Goal: Task Accomplishment & Management: Use online tool/utility

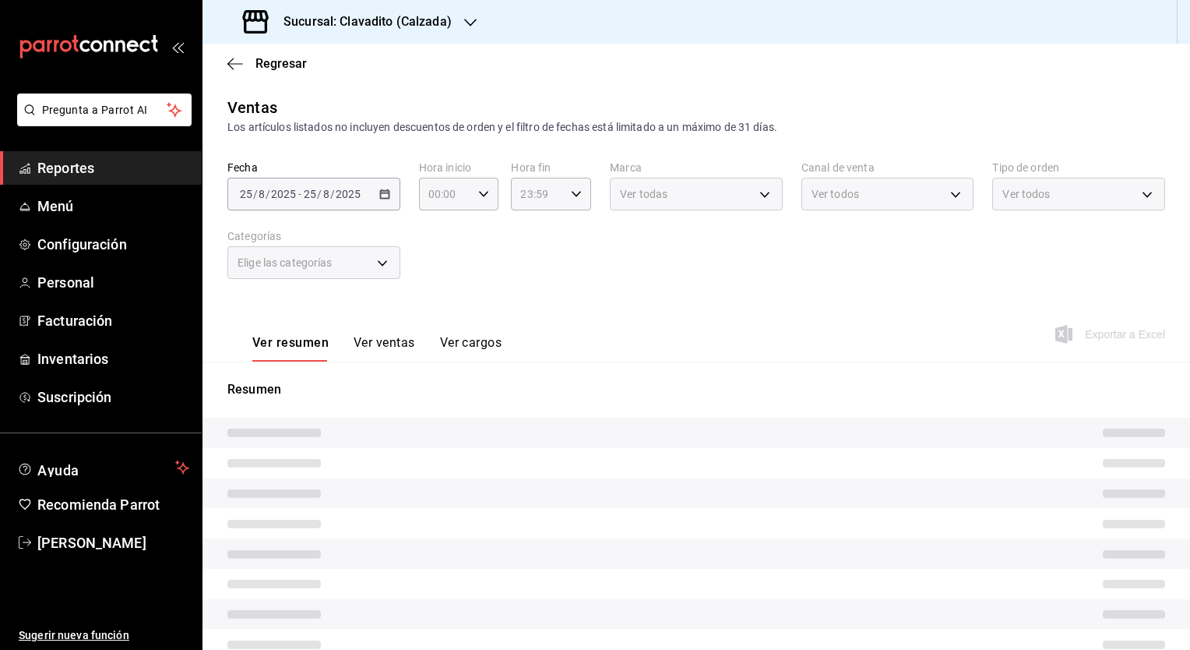
type input "05:00"
type input "707b9c0c-f82a-414c-acb8-32a291eef516,5be177d2-45de-4255-ad47-9f3db2f696b0,6c4b6…"
type input "7c6329b2-7c80-4d0a-92e1-359a60270725"
type input "PARROT,UBER_EATS,RAPPI,DIDI_FOOD,ONLINE"
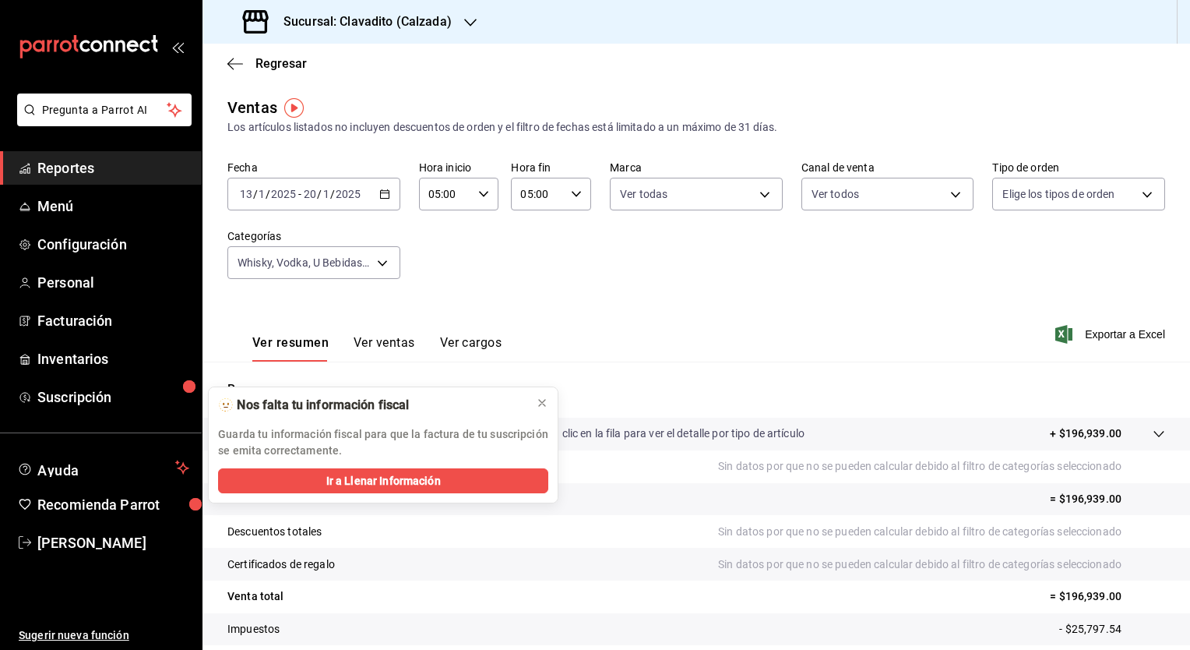
click at [467, 26] on icon "button" at bounding box center [470, 22] width 12 height 12
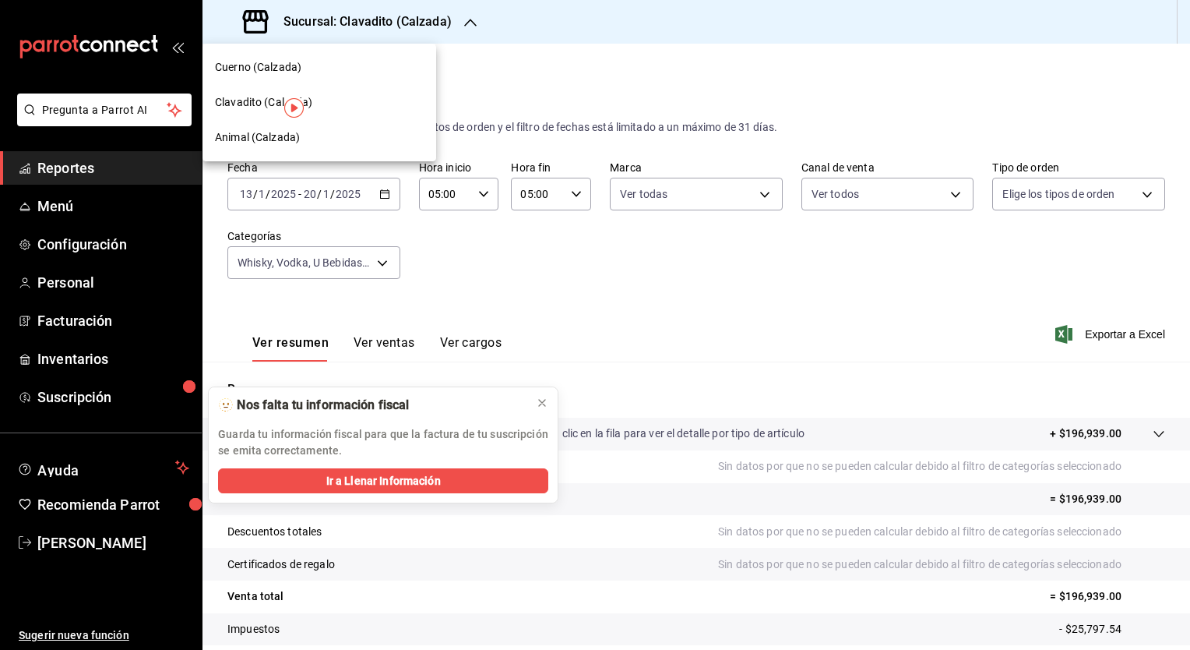
click at [241, 66] on span "Cuerno (Calzada)" at bounding box center [258, 67] width 86 height 16
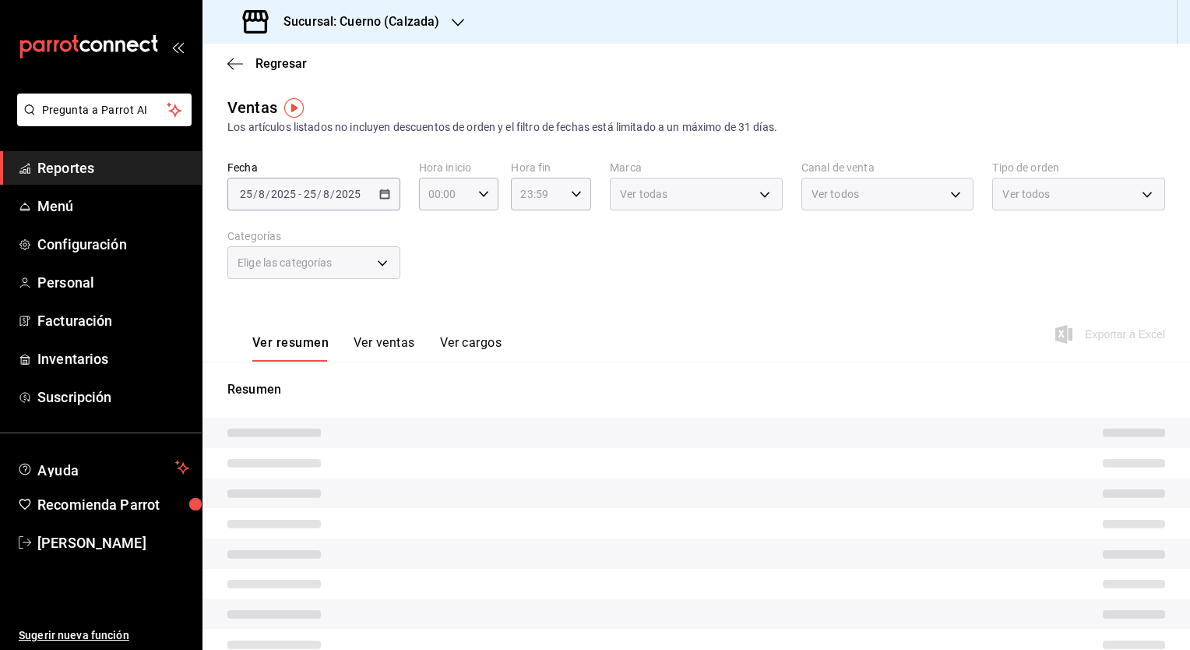
type input "05:00"
type input "PARROT,UBER_EATS,RAPPI,DIDI_FOOD,ONLINE"
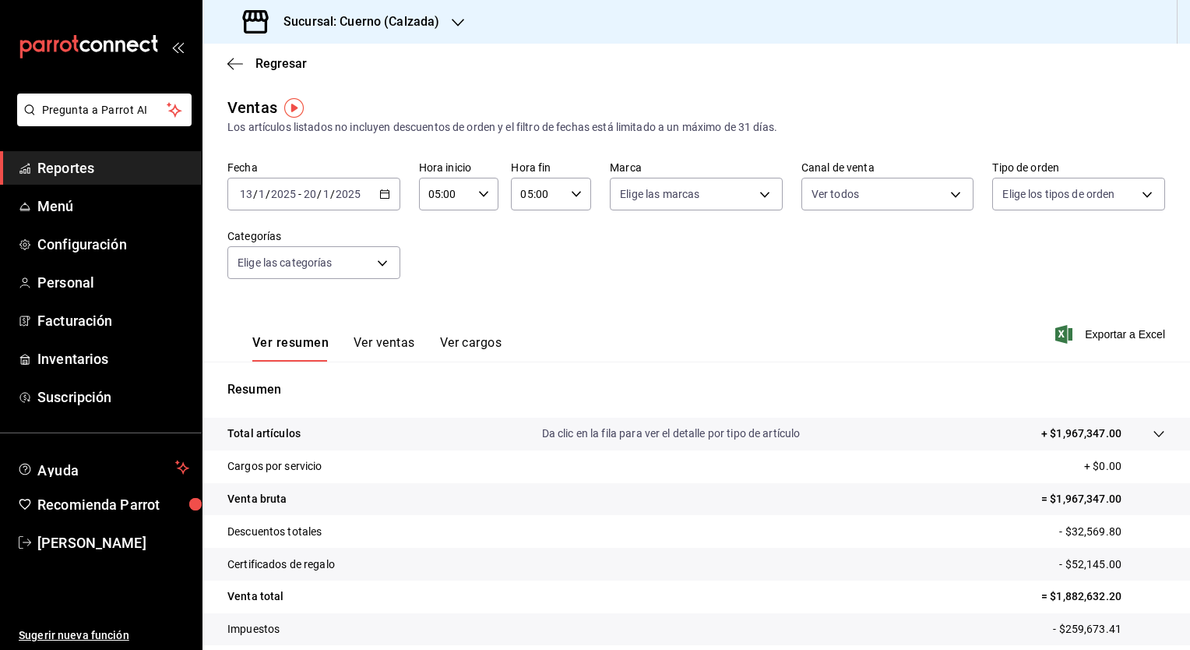
click at [382, 197] on icon "button" at bounding box center [384, 194] width 11 height 11
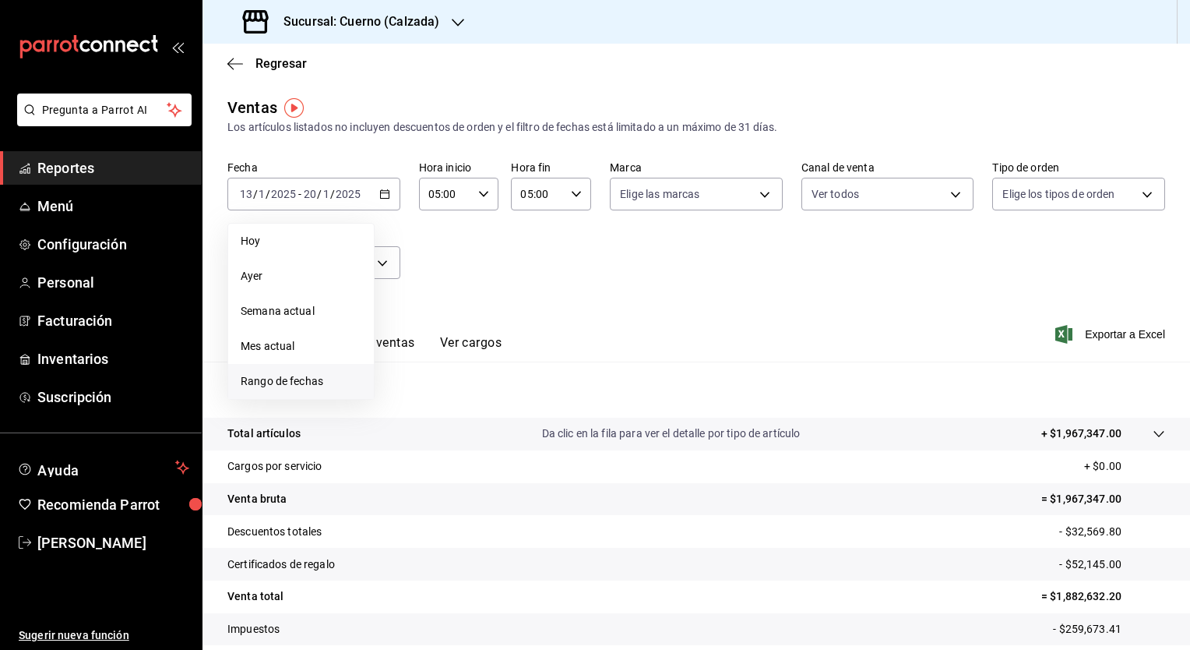
click at [267, 375] on span "Rango de fechas" at bounding box center [301, 381] width 121 height 16
click at [399, 401] on button "18" at bounding box center [406, 400] width 27 height 28
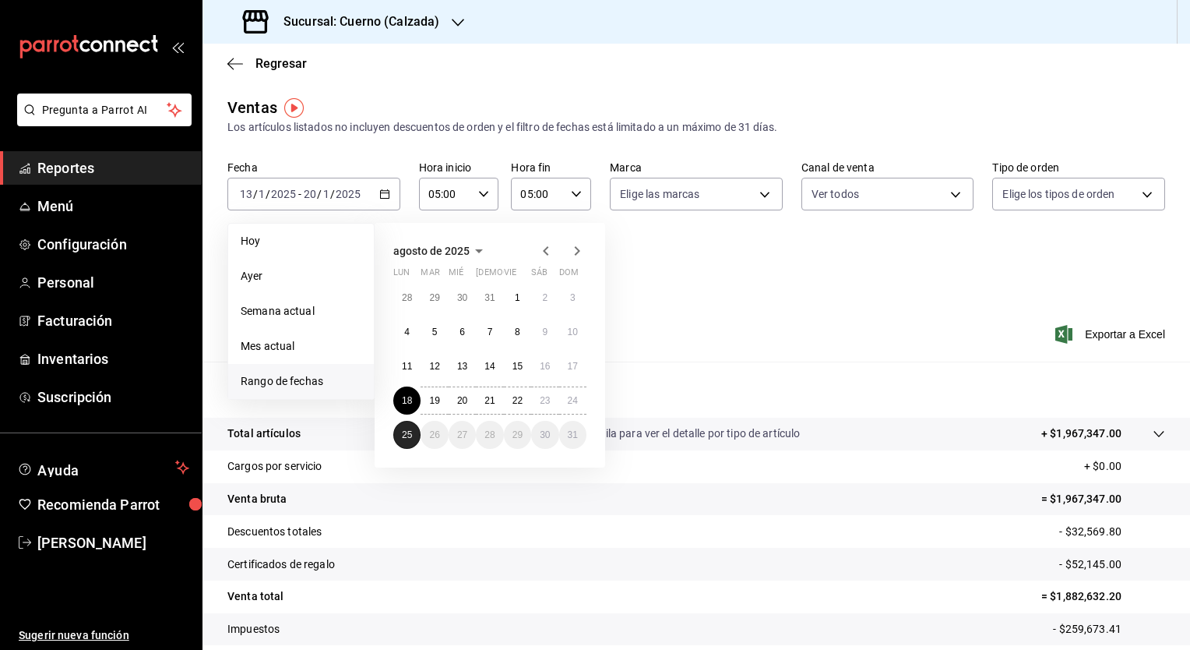
click at [404, 432] on abbr "25" at bounding box center [407, 434] width 10 height 11
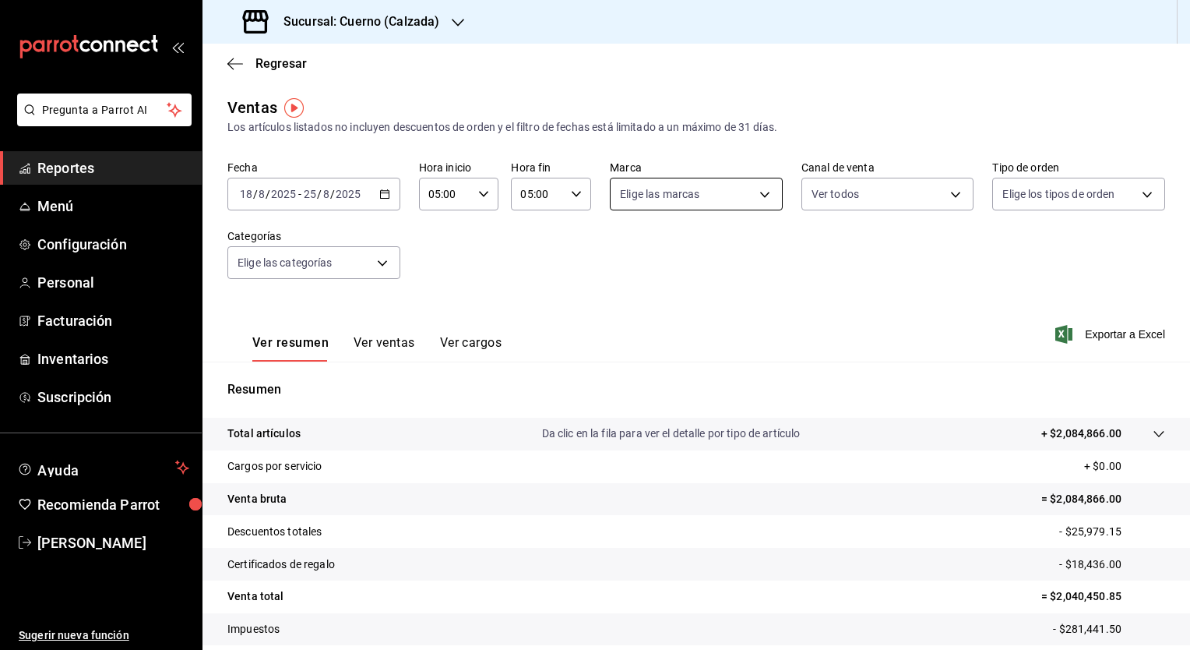
click at [759, 196] on div "Elige las marcas" at bounding box center [696, 194] width 173 height 33
click at [759, 196] on body "Pregunta a Parrot AI Reportes Menú Configuración Personal Facturación Inventari…" at bounding box center [595, 325] width 1190 height 650
click at [623, 309] on input "checkbox" at bounding box center [622, 307] width 14 height 14
checkbox input "true"
type input "b7ae777b-2dfc-42e0-9650-6cefdf37a424"
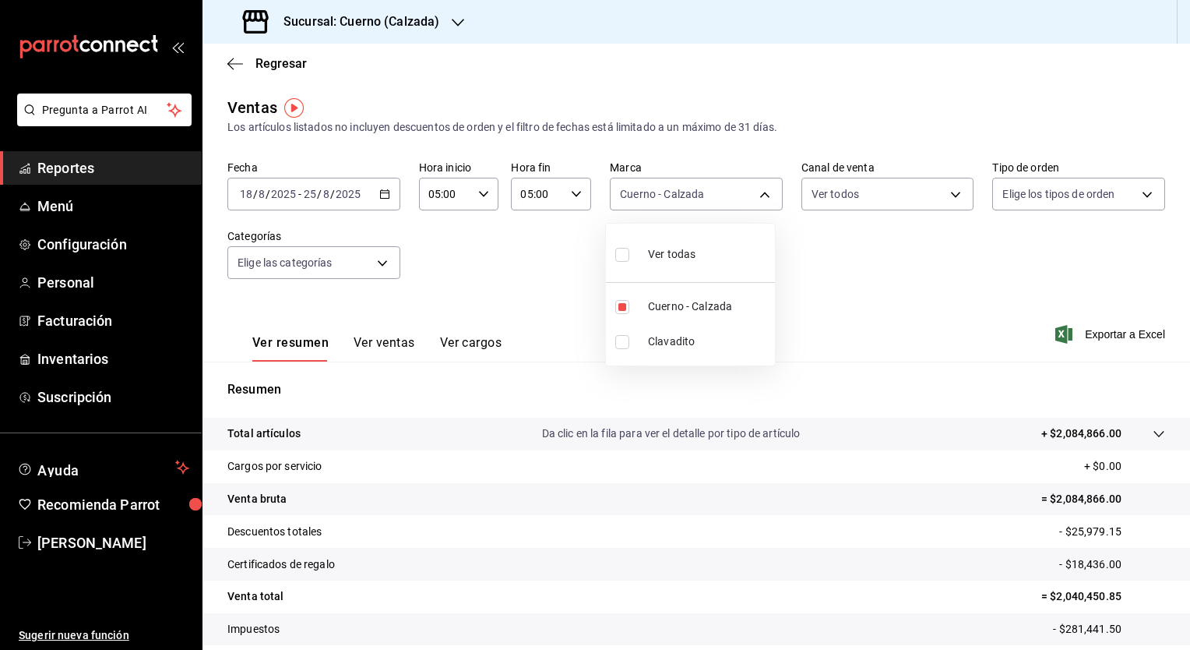
click at [949, 197] on div at bounding box center [595, 325] width 1190 height 650
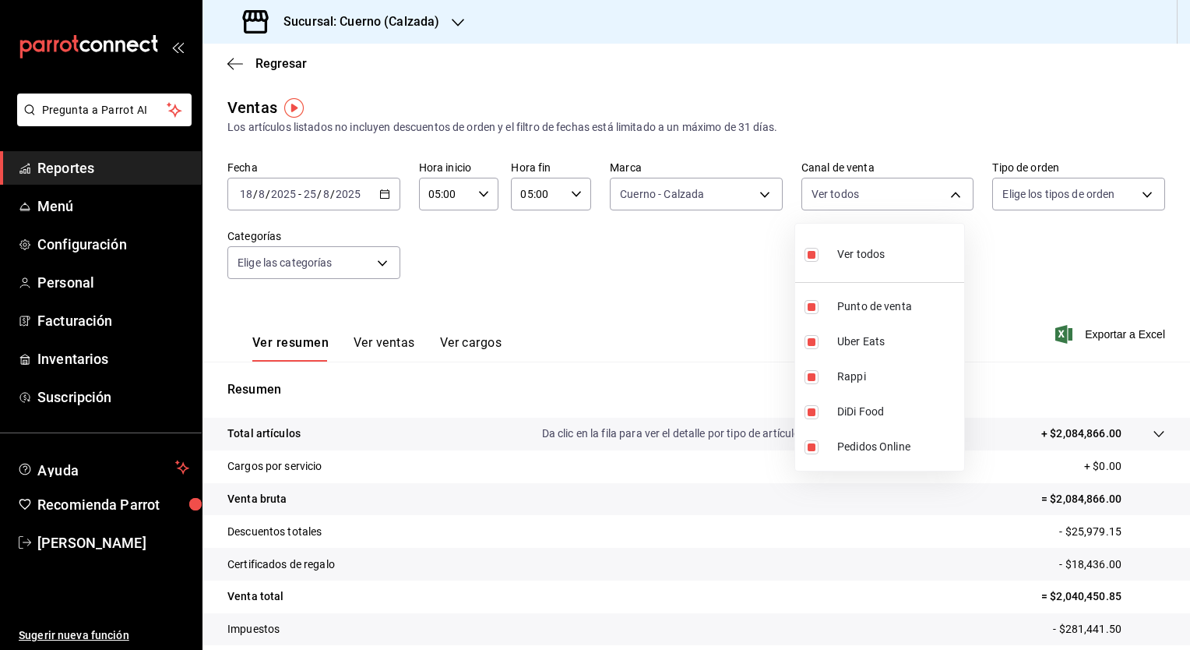
click at [949, 197] on body "Pregunta a Parrot AI Reportes Menú Configuración Personal Facturación Inventari…" at bounding box center [595, 325] width 1190 height 650
click at [1135, 195] on div at bounding box center [595, 325] width 1190 height 650
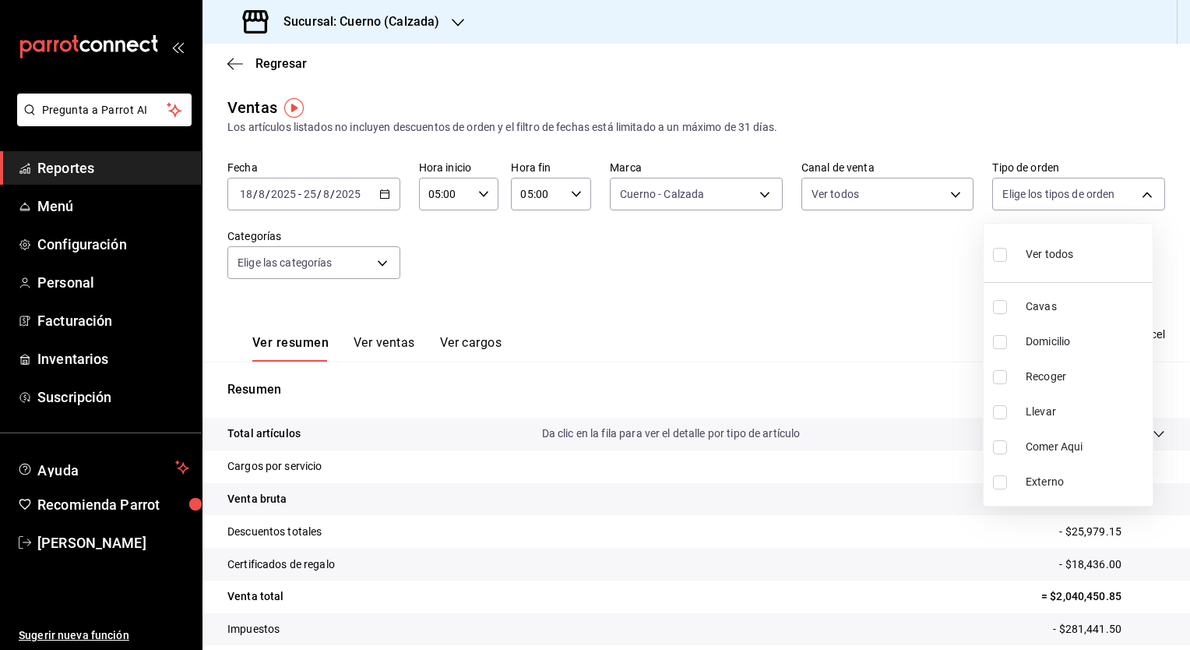
click at [1135, 195] on body "Pregunta a Parrot AI Reportes Menú Configuración Personal Facturación Inventari…" at bounding box center [595, 325] width 1190 height 650
click at [1000, 256] on input "checkbox" at bounding box center [1000, 255] width 14 height 14
checkbox input "true"
type input "45550569-3ed2-40ec-865f-a78a43aad0fb,ed9744db-0daf-4564-a5b3-b3442505d928,23f9e…"
checkbox input "true"
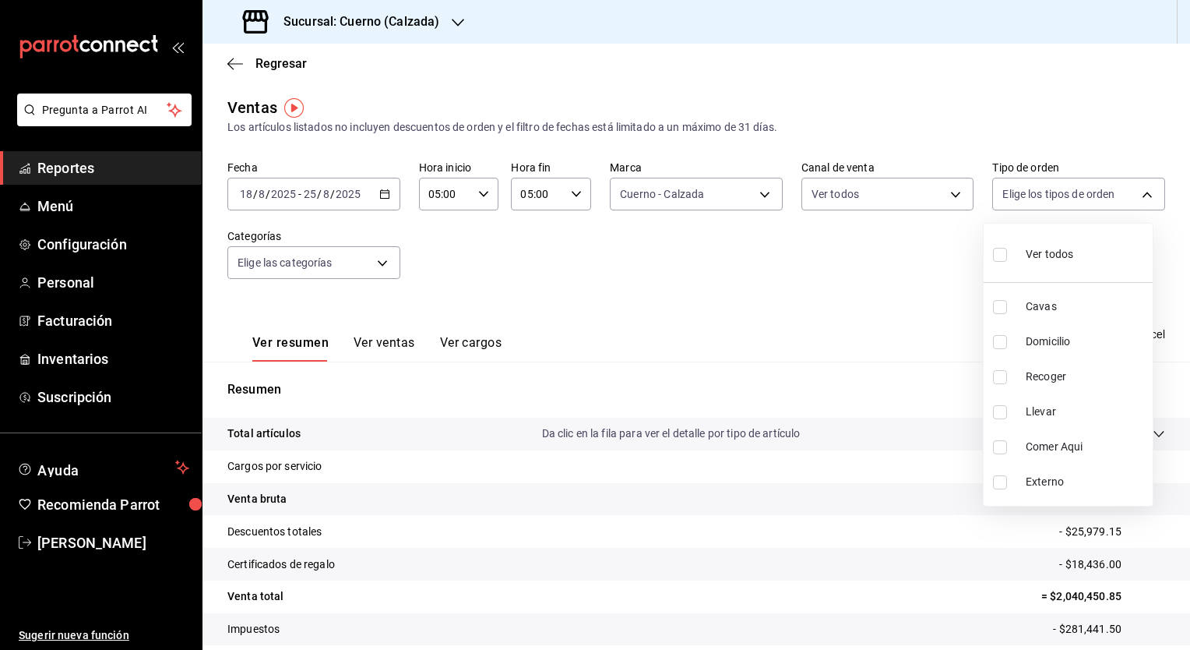
checkbox input "true"
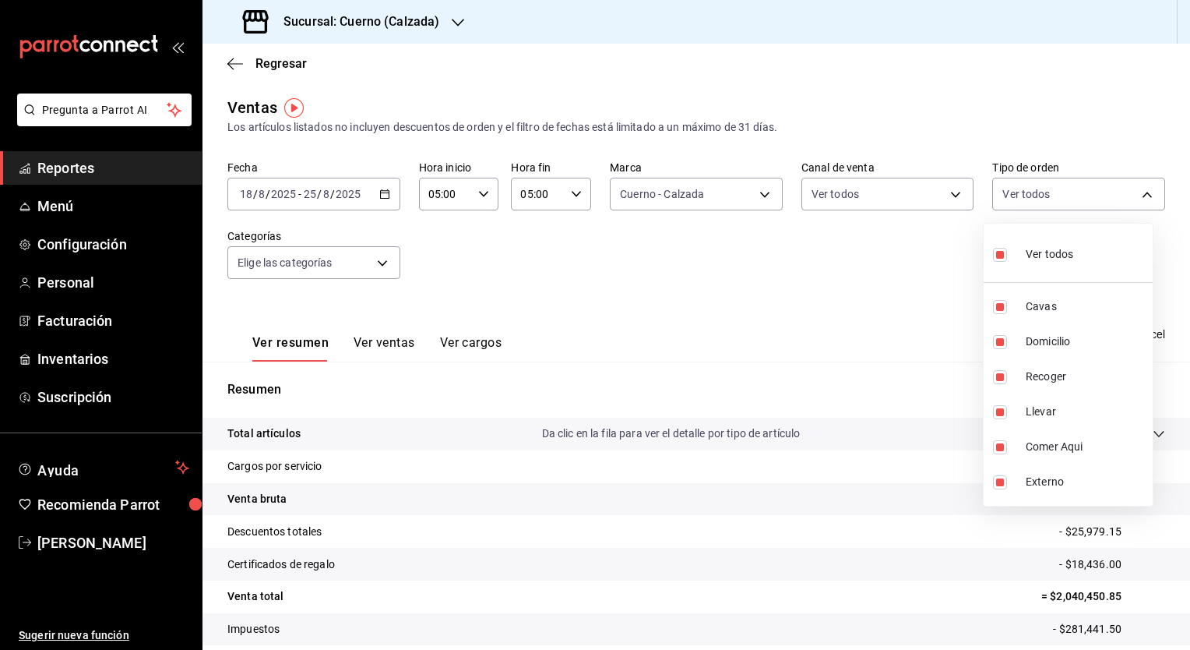
click at [379, 264] on div at bounding box center [595, 325] width 1190 height 650
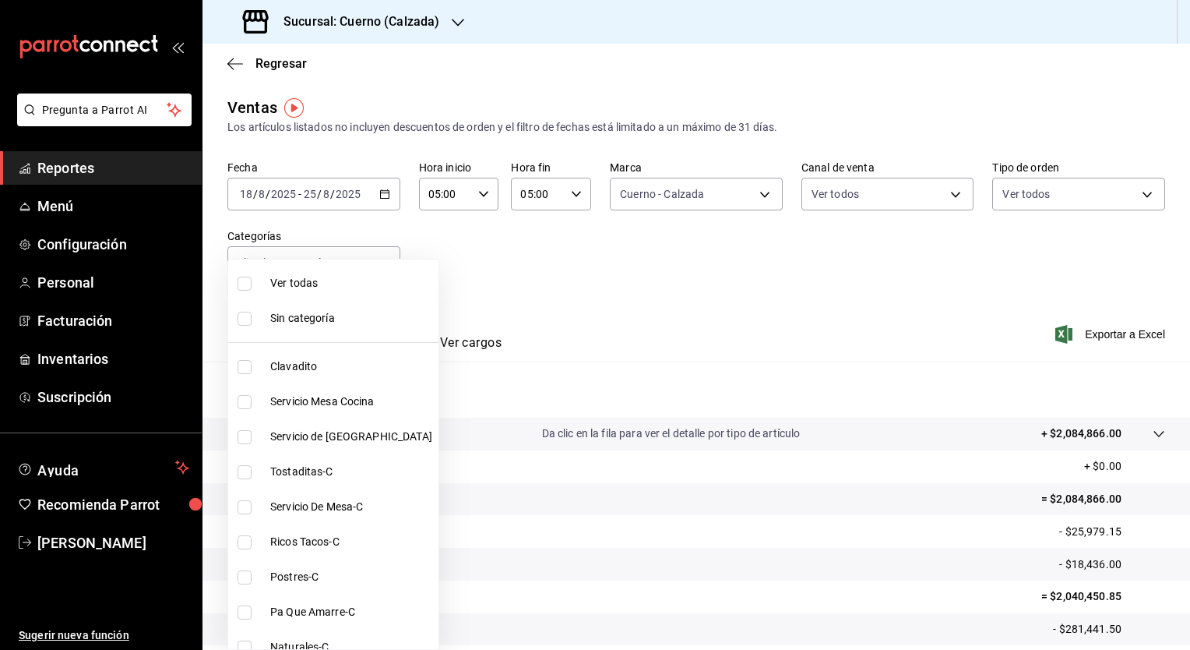
click at [379, 264] on body "Pregunta a Parrot AI Reportes Menú Configuración Personal Facturación Inventari…" at bounding box center [595, 325] width 1190 height 650
click at [243, 285] on input "checkbox" at bounding box center [245, 284] width 14 height 14
checkbox input "true"
type input "560d4c35-d9fc-4089-91ff-402d238ea400,302845cf-2d1c-4fb1-9d9e-8d4a14396fbe,26243…"
checkbox input "true"
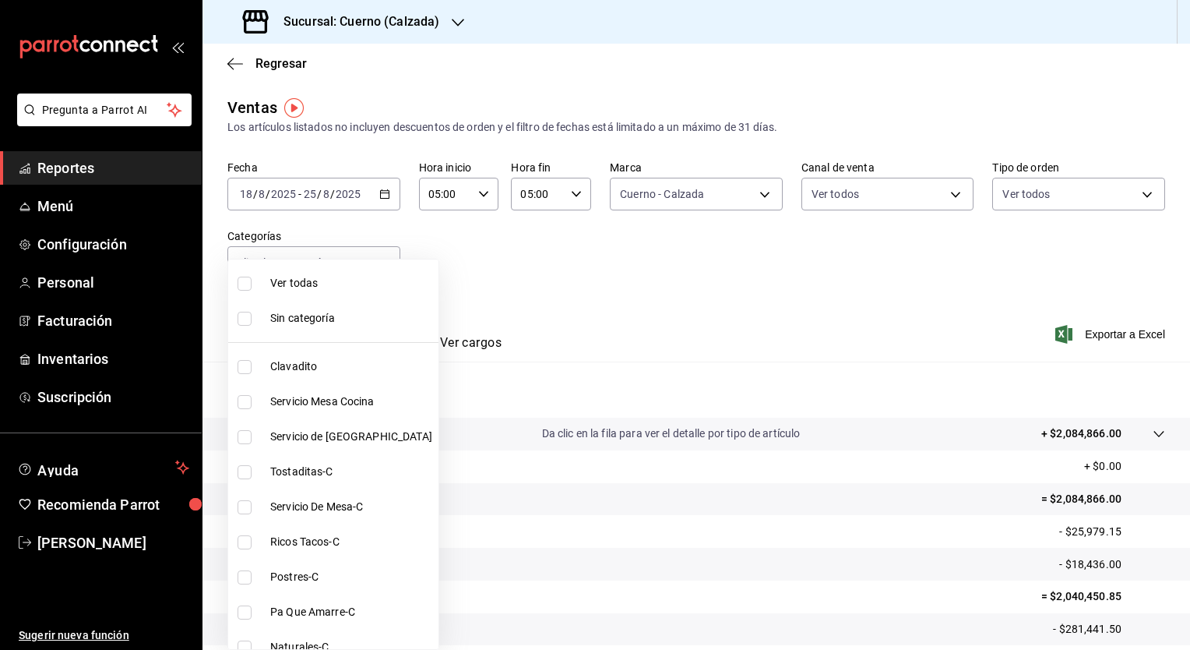
checkbox input "true"
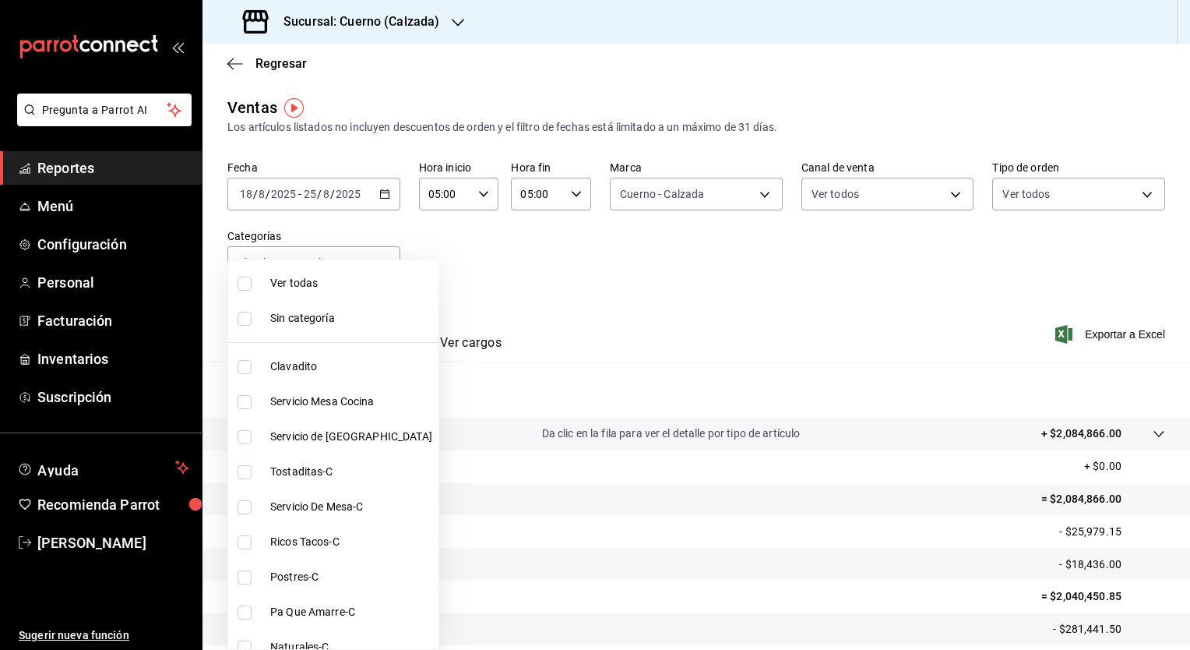
checkbox input "true"
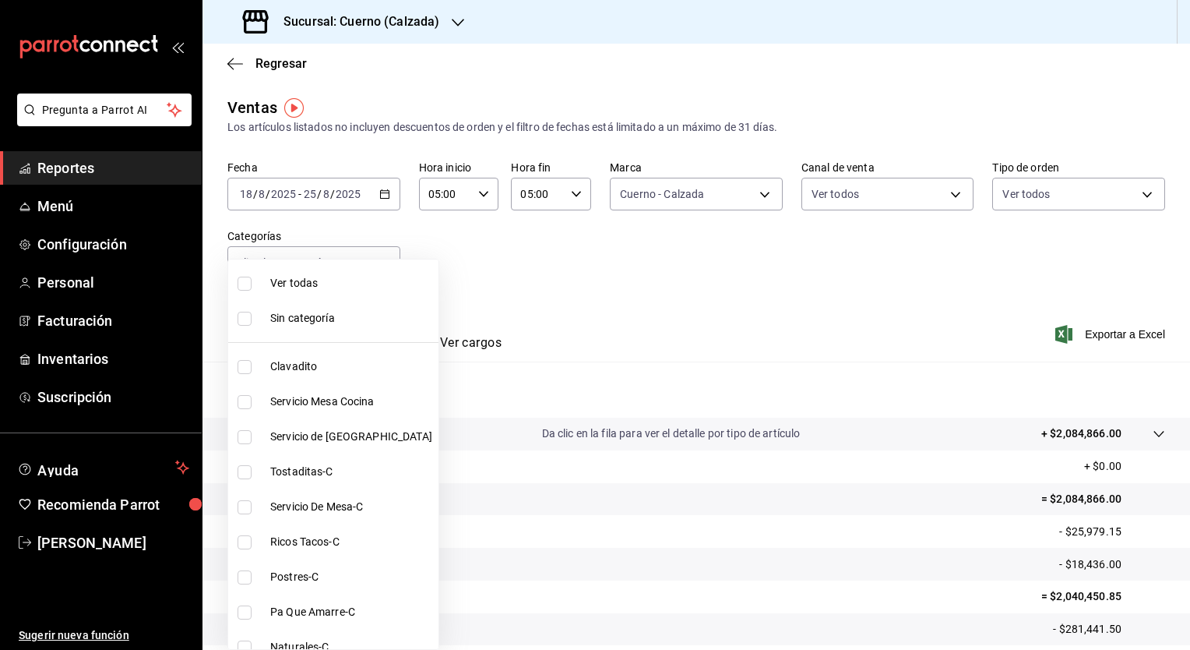
checkbox input "true"
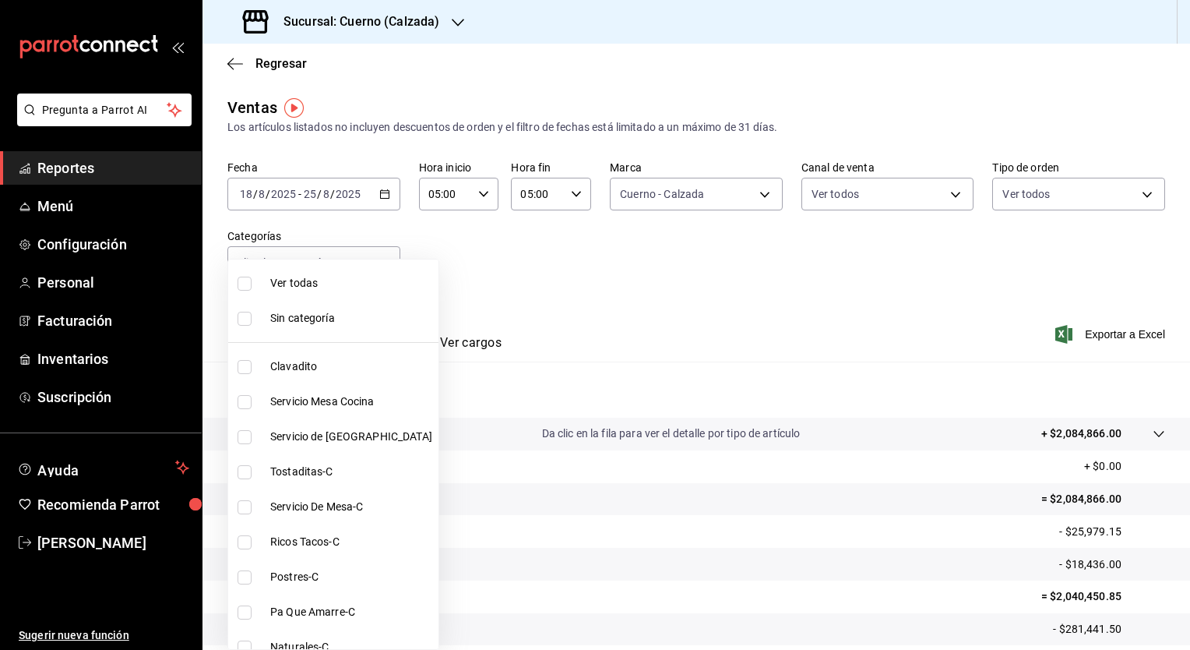
checkbox input "true"
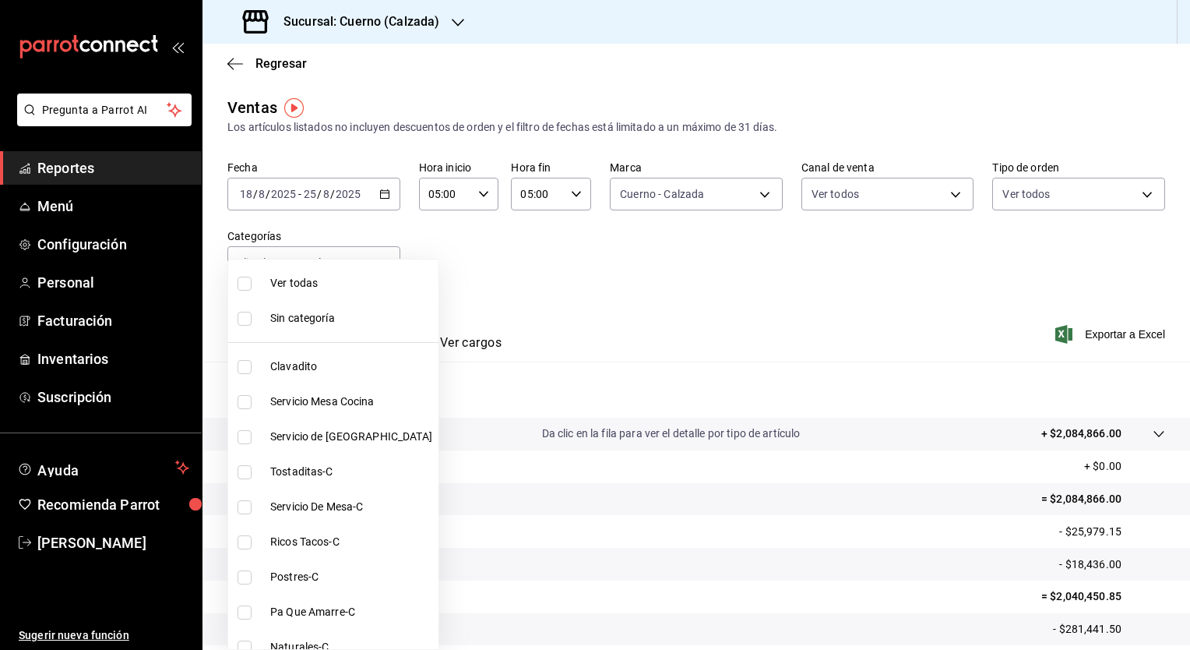
checkbox input "true"
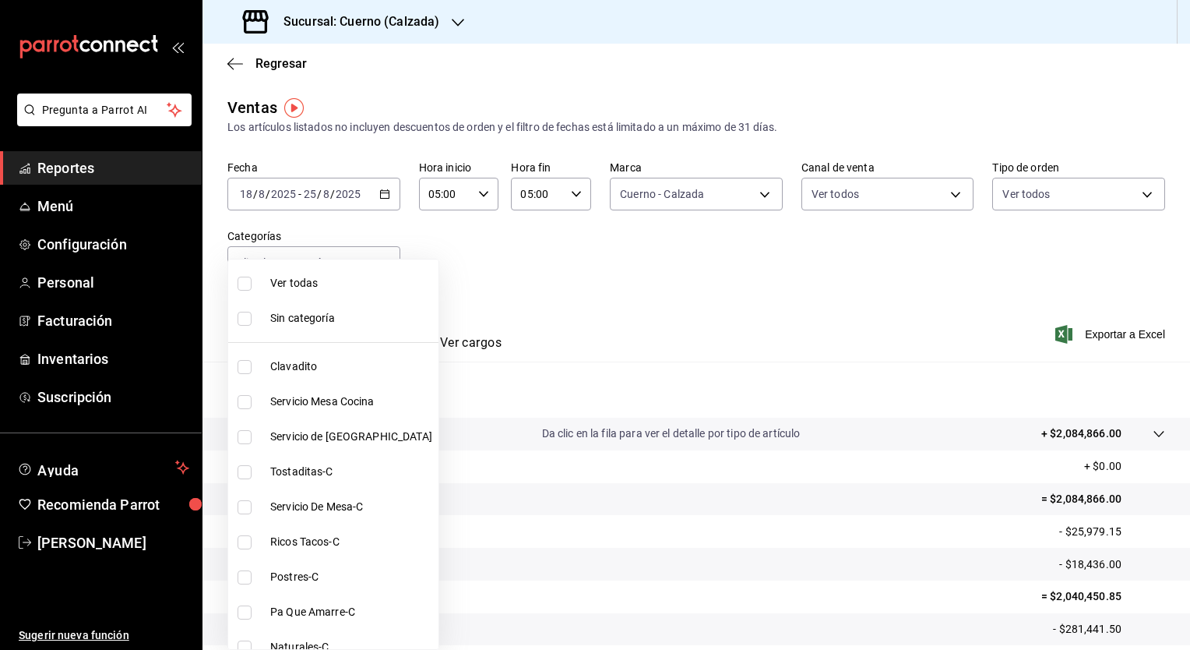
checkbox input "true"
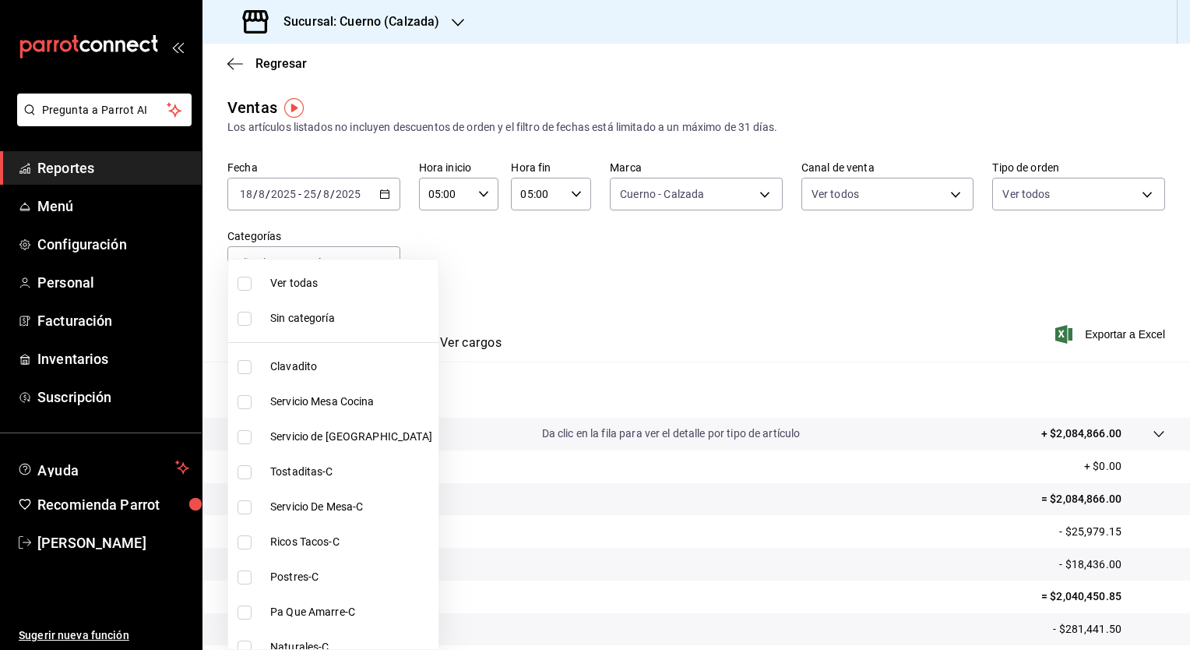
checkbox input "true"
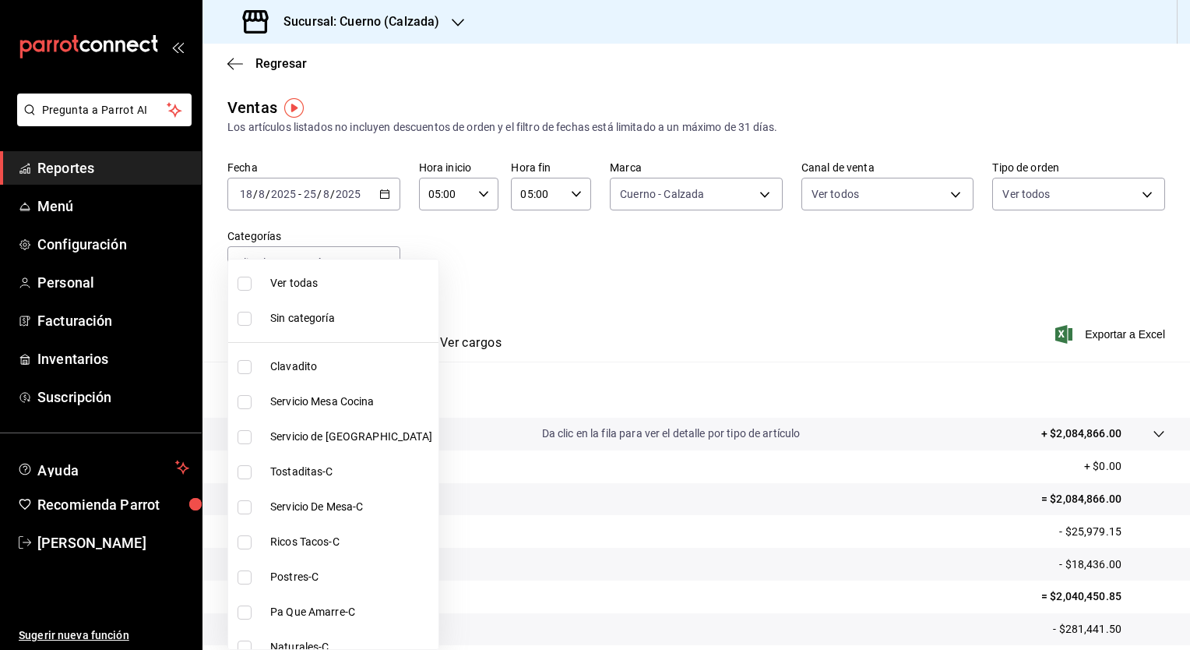
checkbox input "true"
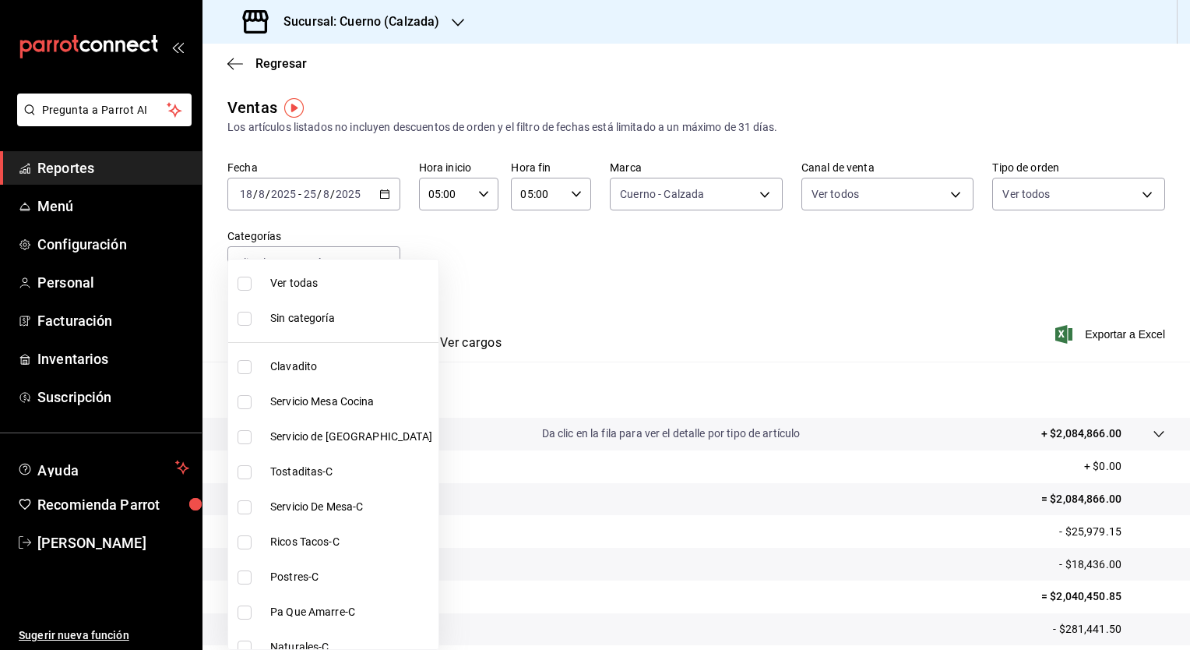
checkbox input "true"
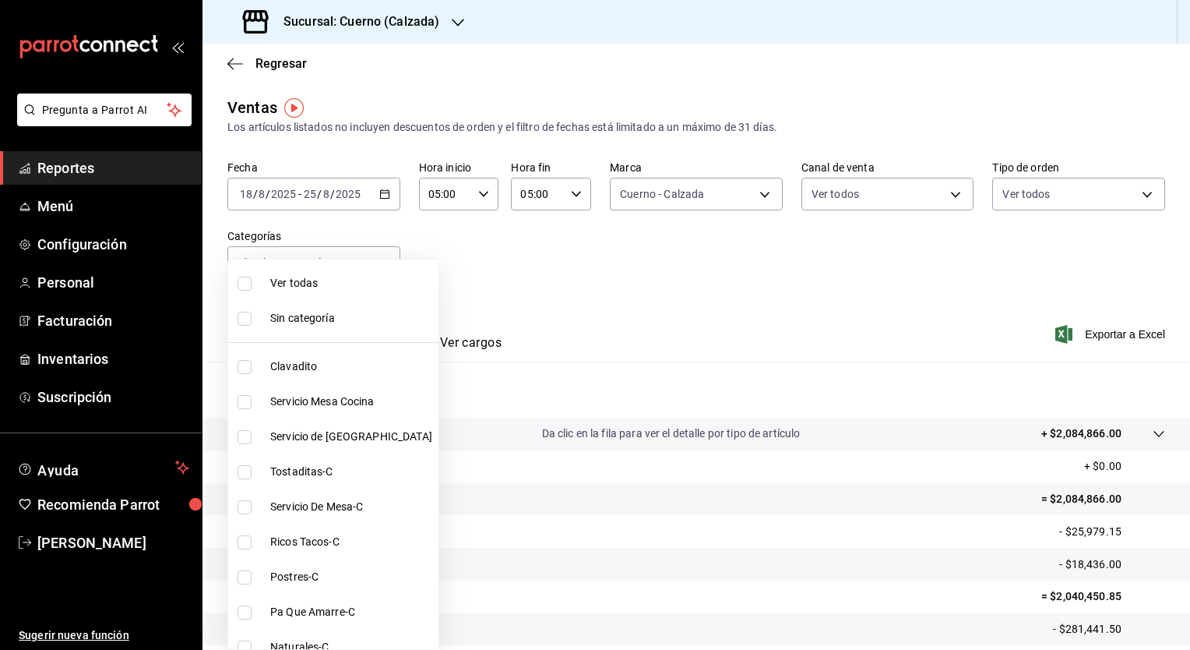
checkbox input "true"
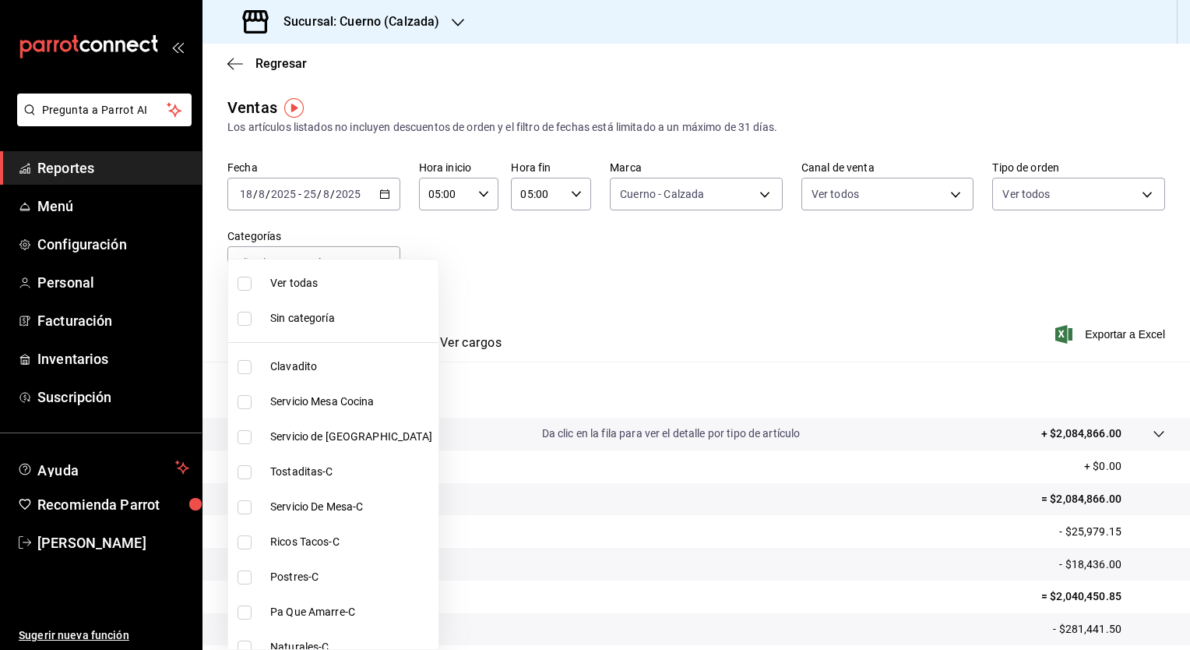
checkbox input "true"
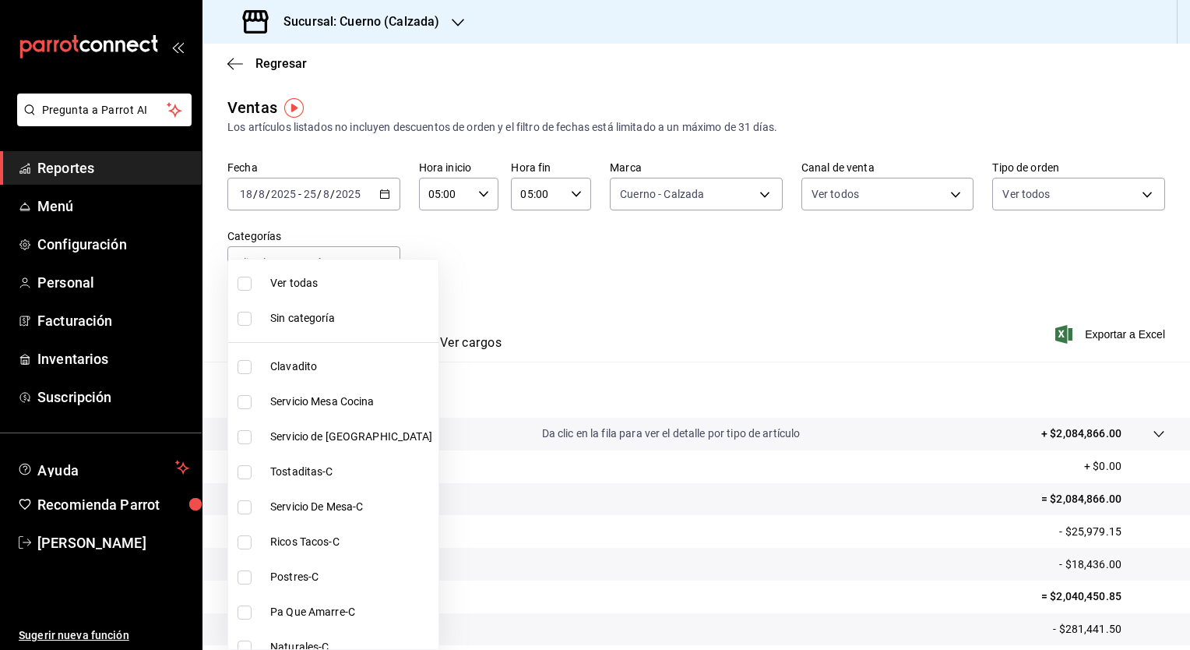
checkbox input "true"
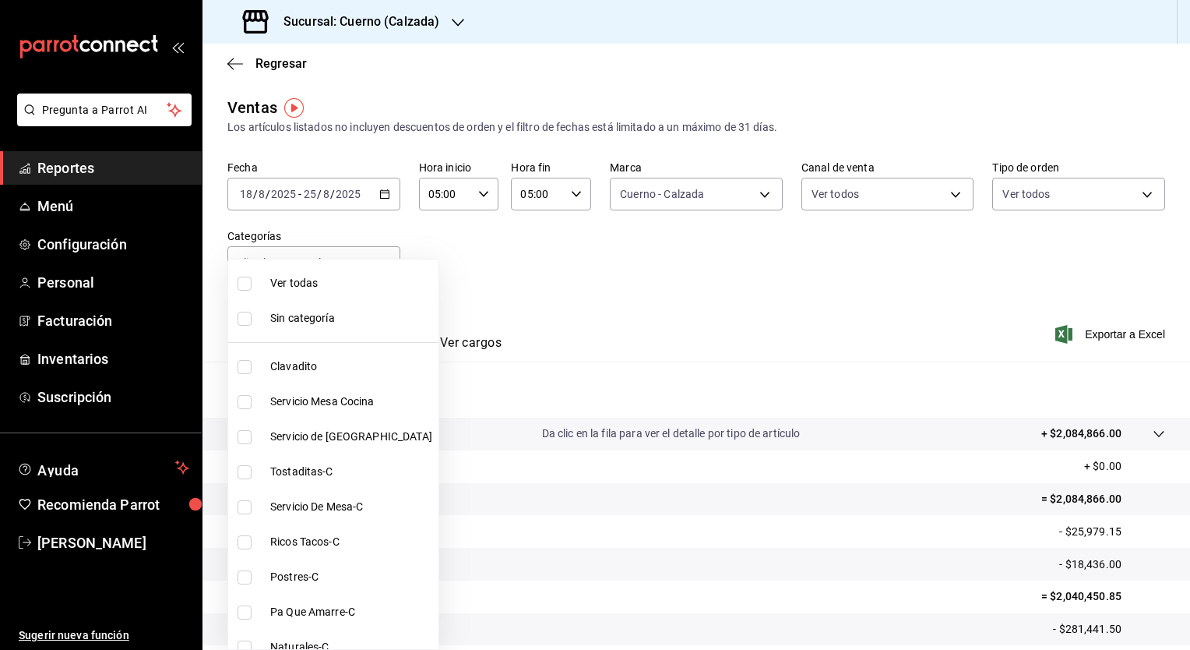
checkbox input "true"
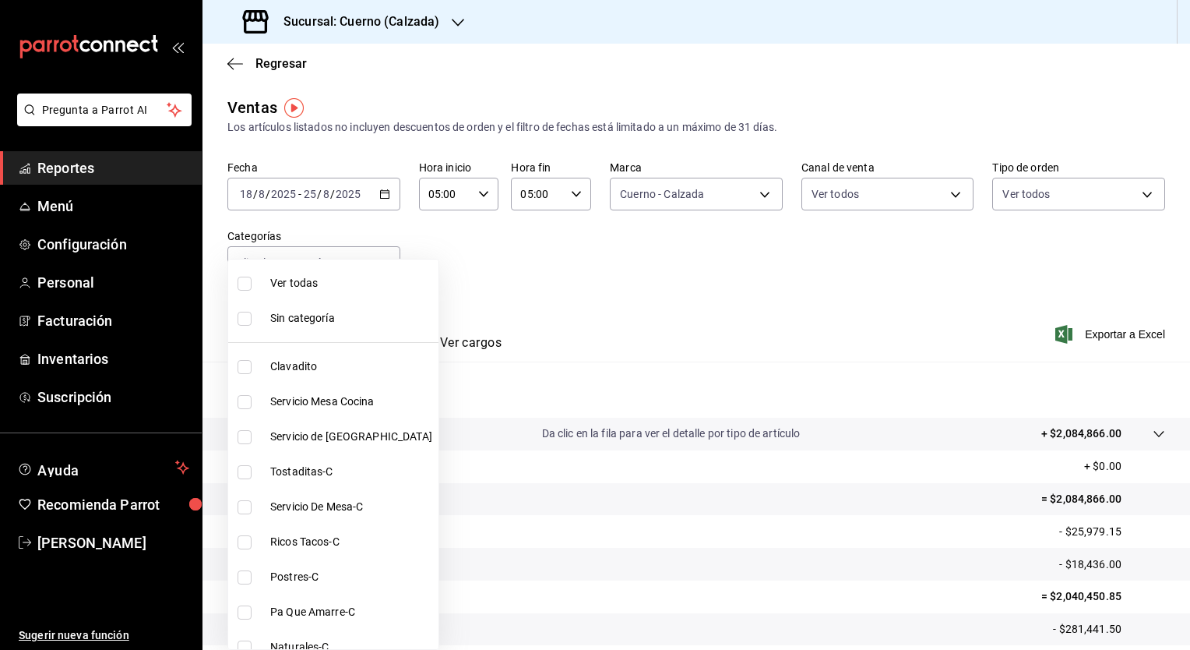
checkbox input "true"
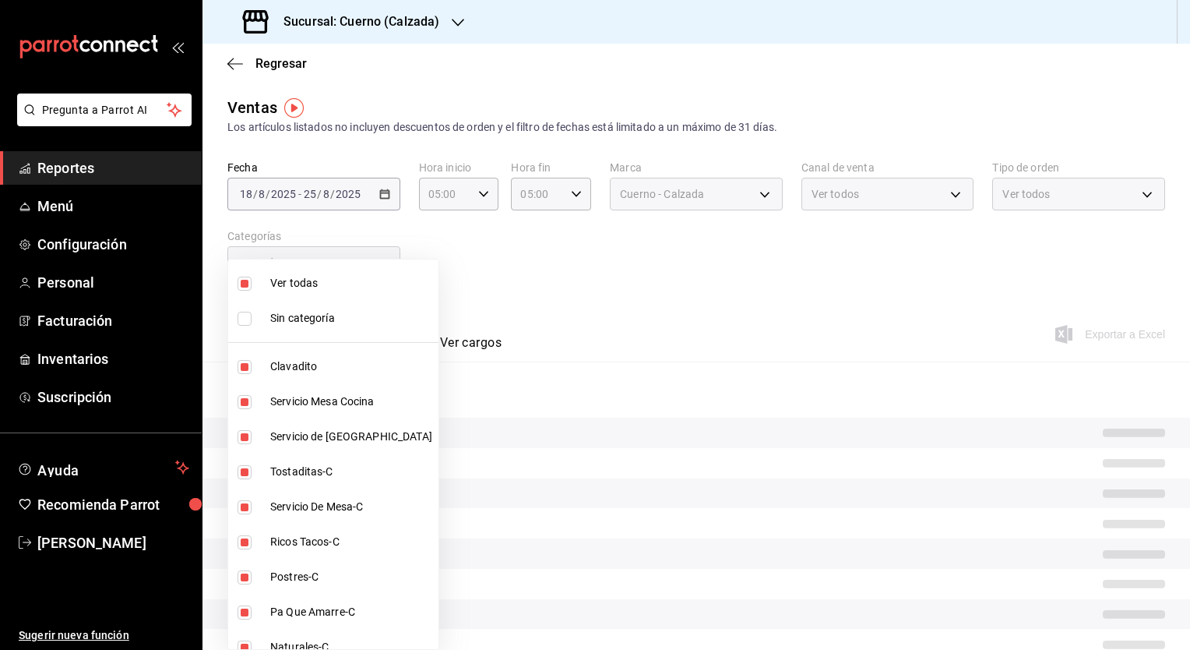
click at [651, 261] on div at bounding box center [595, 325] width 1190 height 650
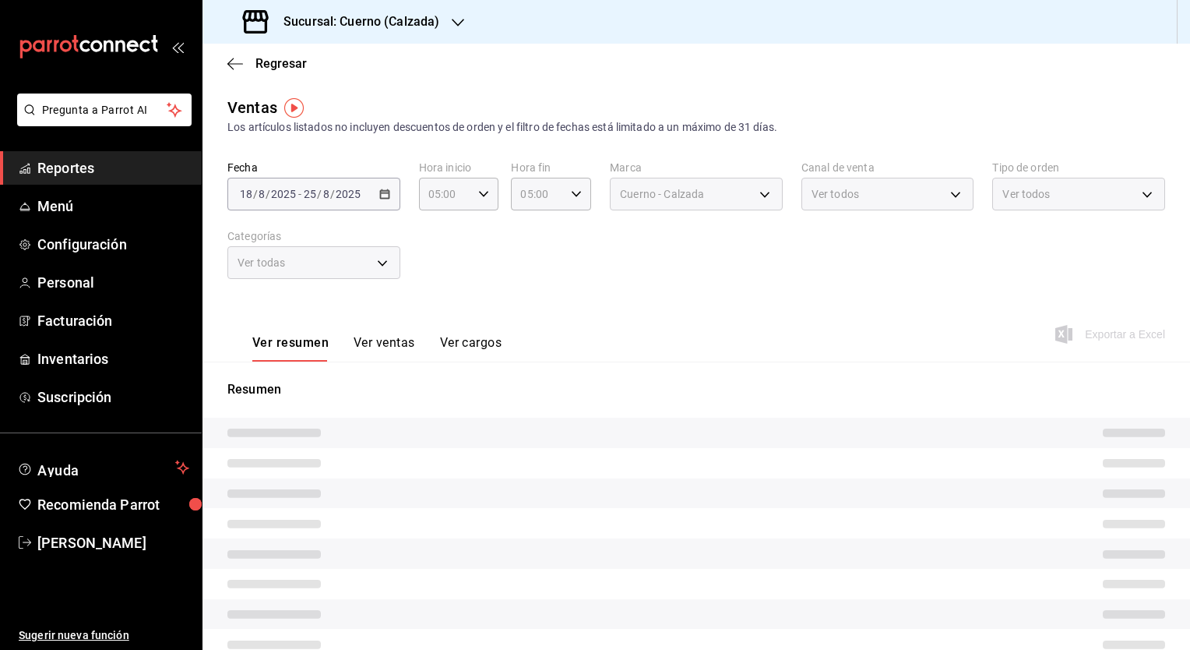
click at [651, 261] on div "Fecha [DATE] [DATE] - [DATE] [DATE] Hora inicio 05:00 Hora inicio Hora fin 05:0…" at bounding box center [696, 228] width 938 height 137
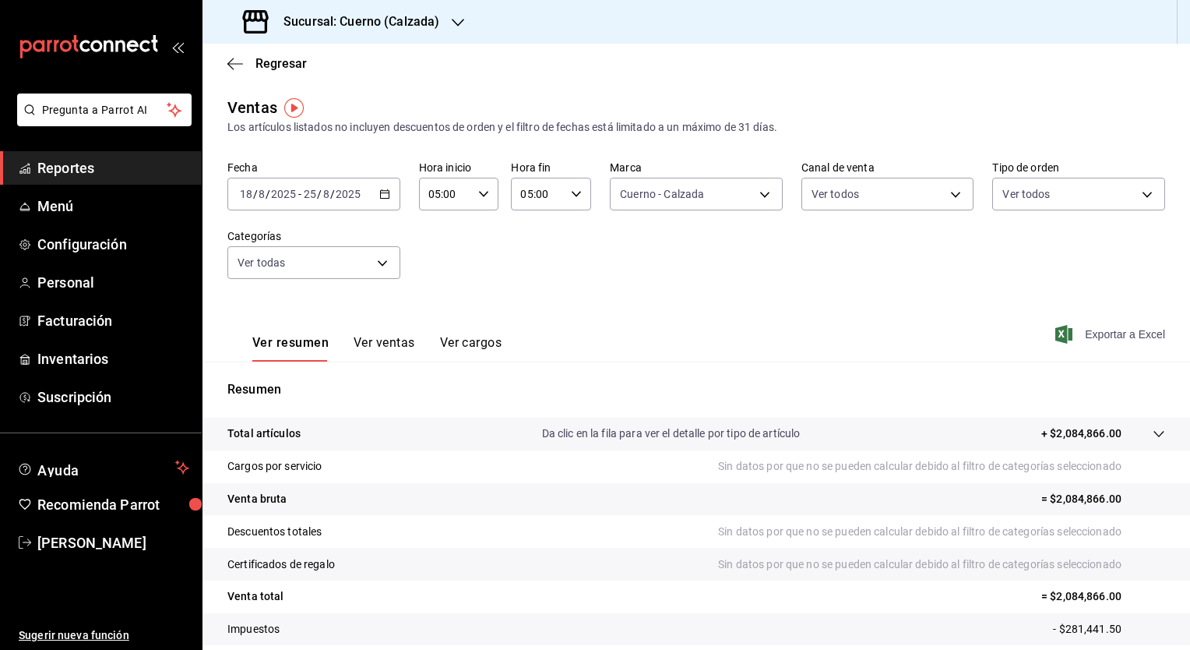
click at [1091, 335] on span "Exportar a Excel" at bounding box center [1112, 334] width 107 height 19
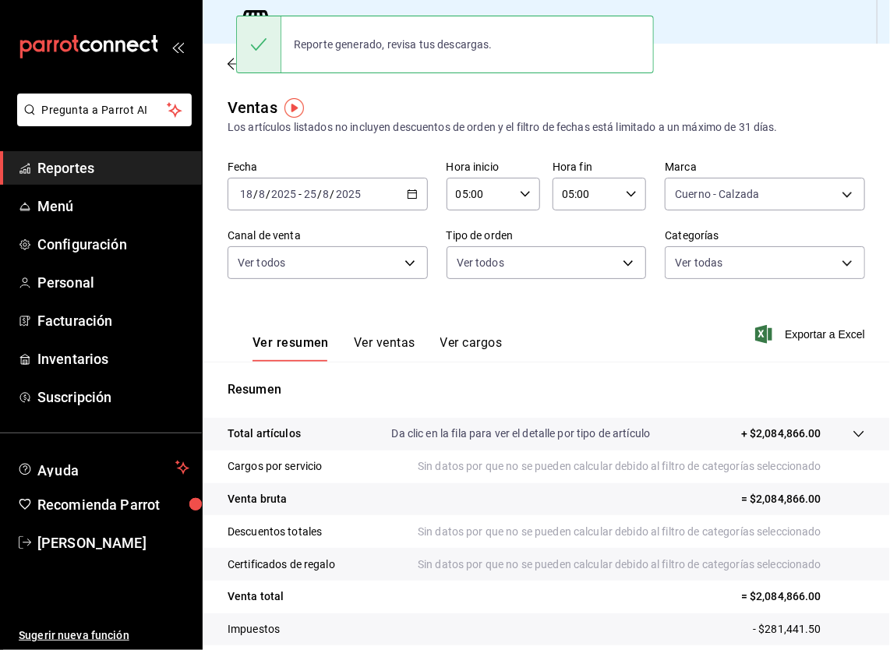
click at [807, 68] on div "Regresar" at bounding box center [546, 64] width 687 height 40
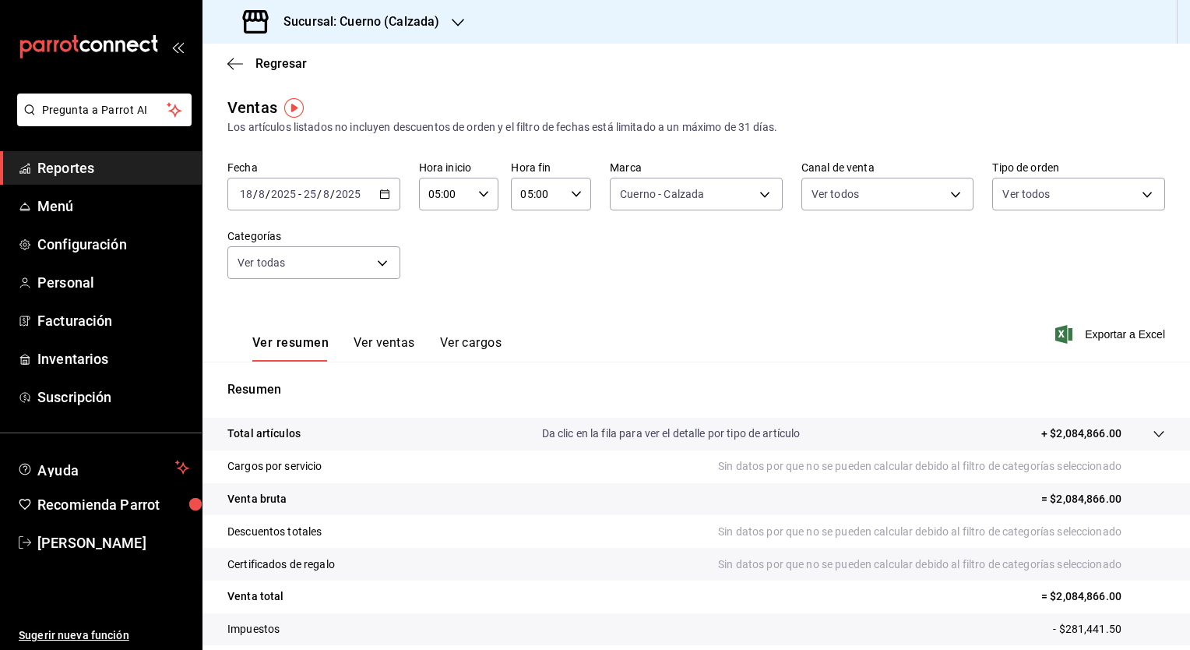
click at [377, 340] on button "Ver ventas" at bounding box center [385, 348] width 62 height 26
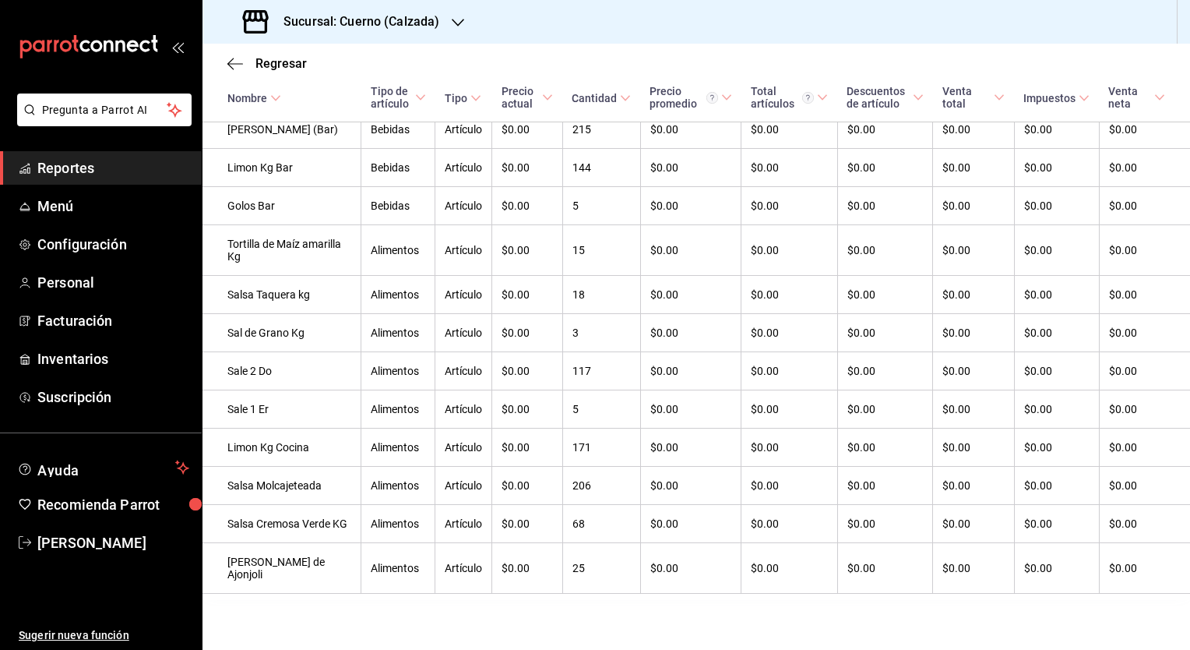
scroll to position [15506, 0]
